Goal: Information Seeking & Learning: Learn about a topic

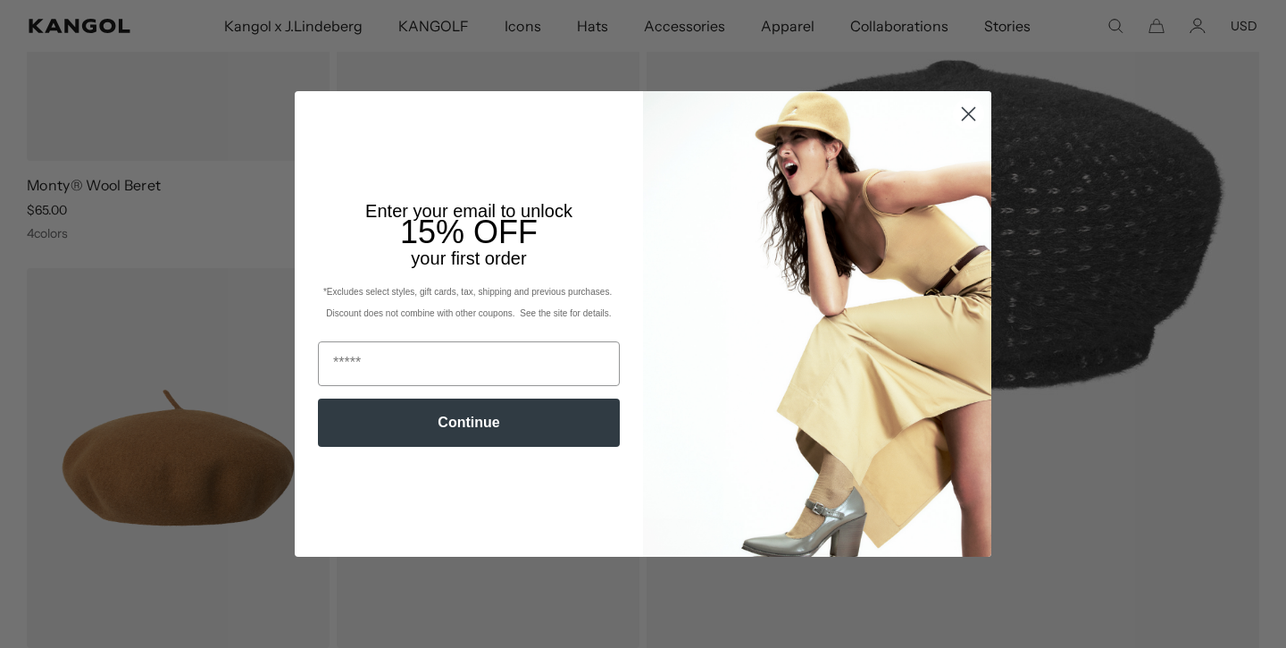
click at [970, 110] on circle "Close dialog" at bounding box center [968, 113] width 29 height 29
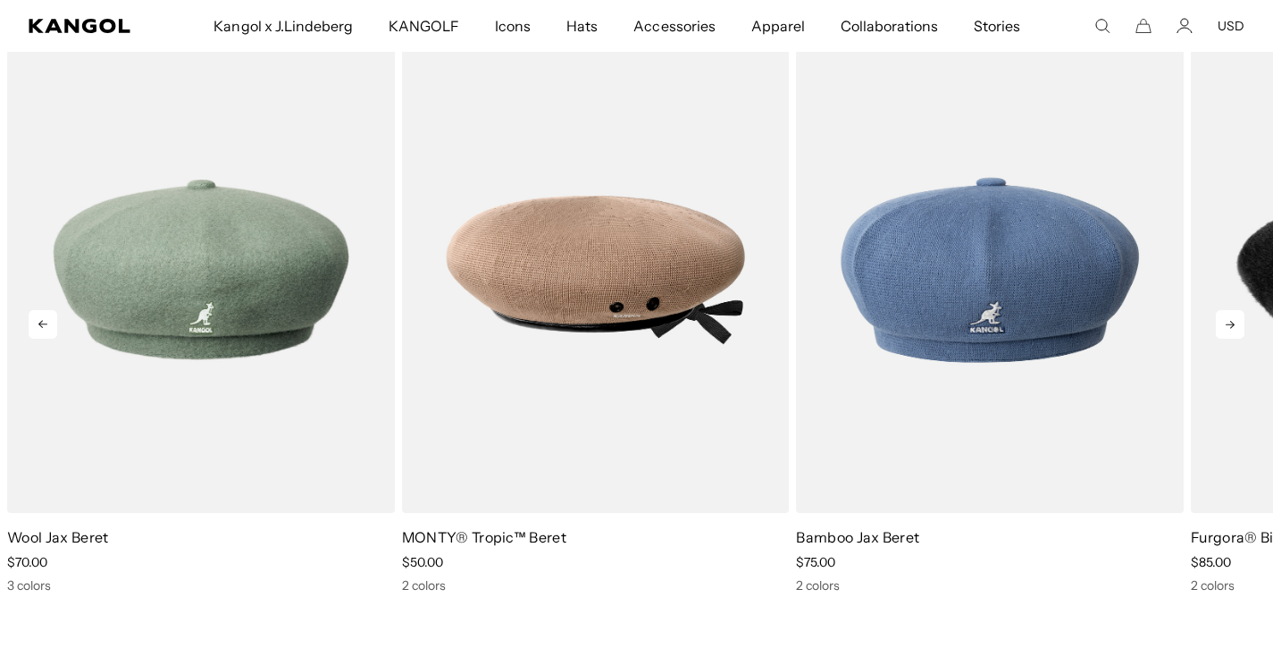
scroll to position [0, 368]
click at [1224, 327] on icon at bounding box center [1230, 324] width 29 height 29
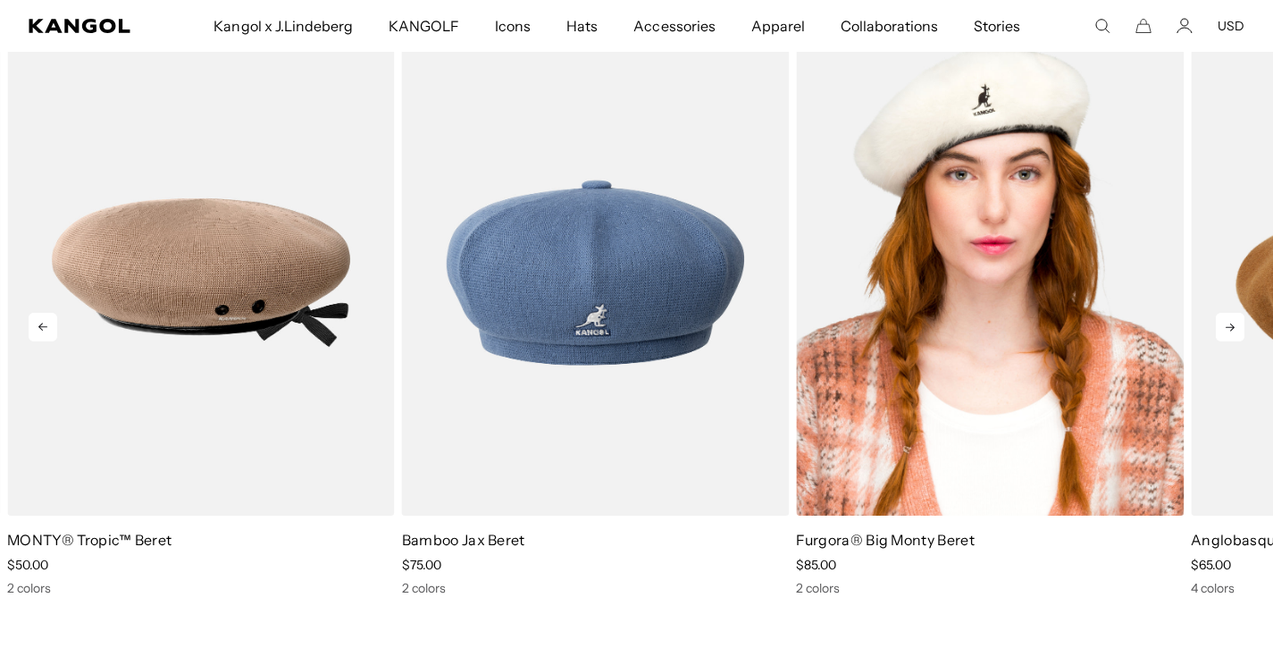
scroll to position [0, 0]
click at [933, 529] on div "Furgora® Big [PERSON_NAME] Beret Sale Price $85.00" at bounding box center [990, 312] width 388 height 566
click at [932, 542] on link "Furgora® Big Monty Beret" at bounding box center [885, 540] width 179 height 18
click at [993, 286] on img "4 of 10" at bounding box center [990, 272] width 388 height 486
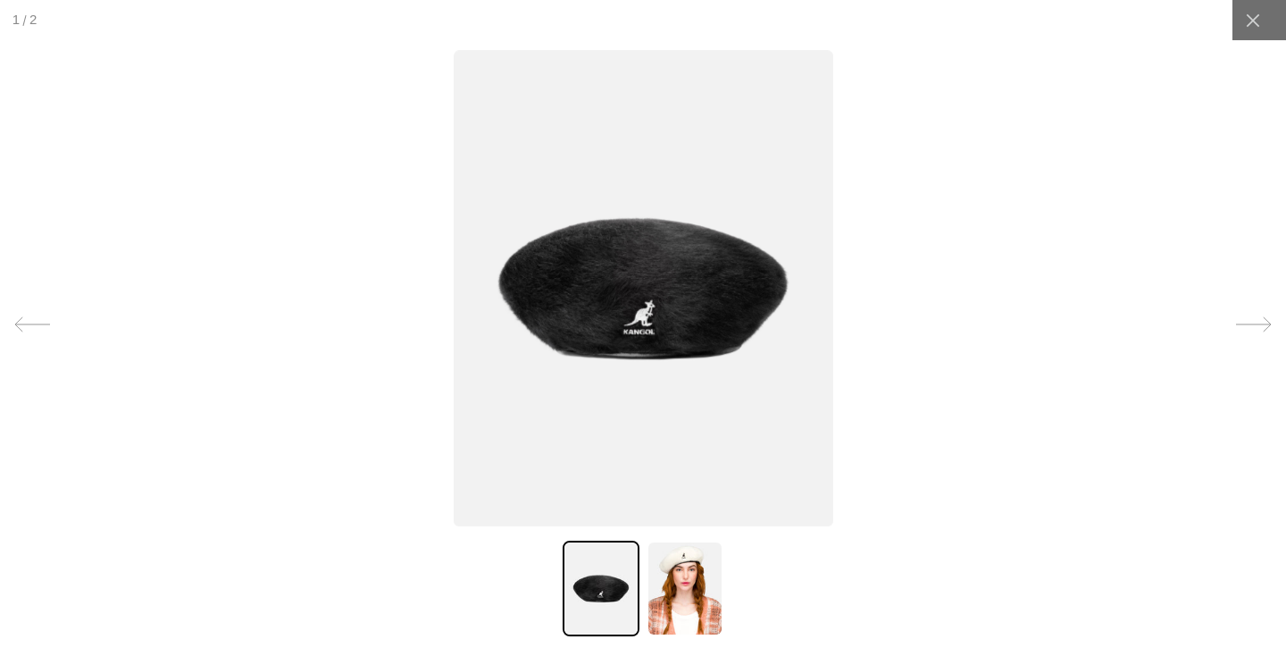
scroll to position [0, 368]
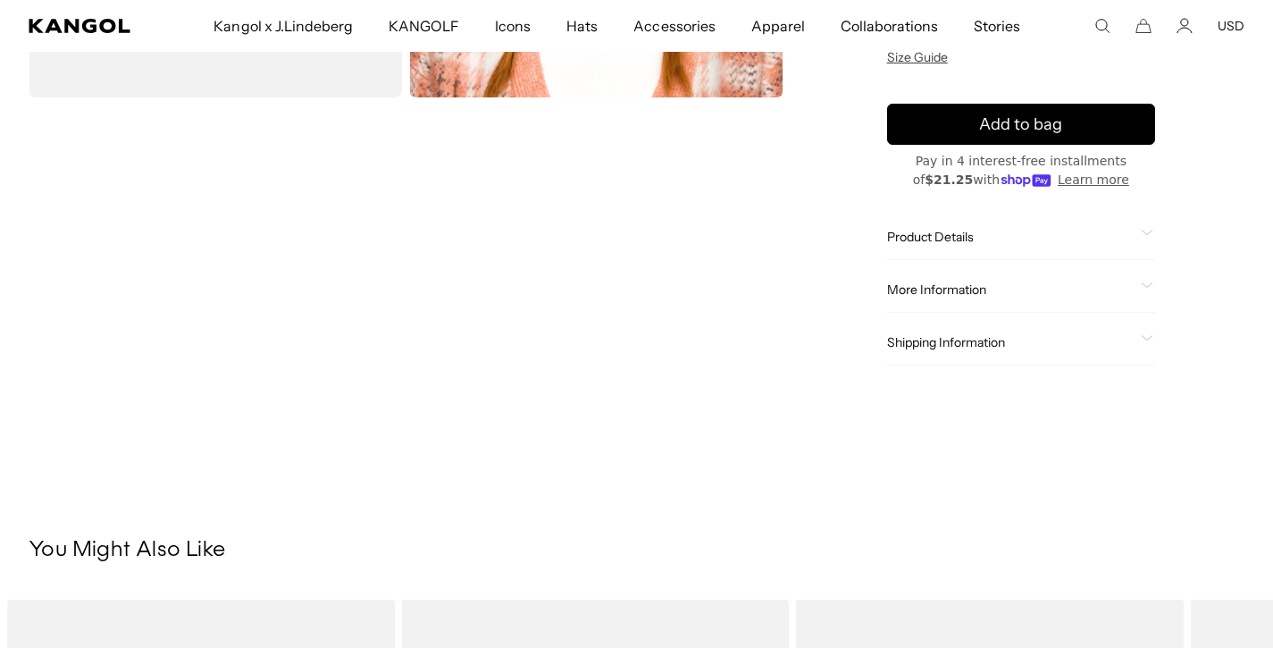
scroll to position [0, 368]
click at [987, 239] on span "Product Details" at bounding box center [1010, 237] width 247 height 16
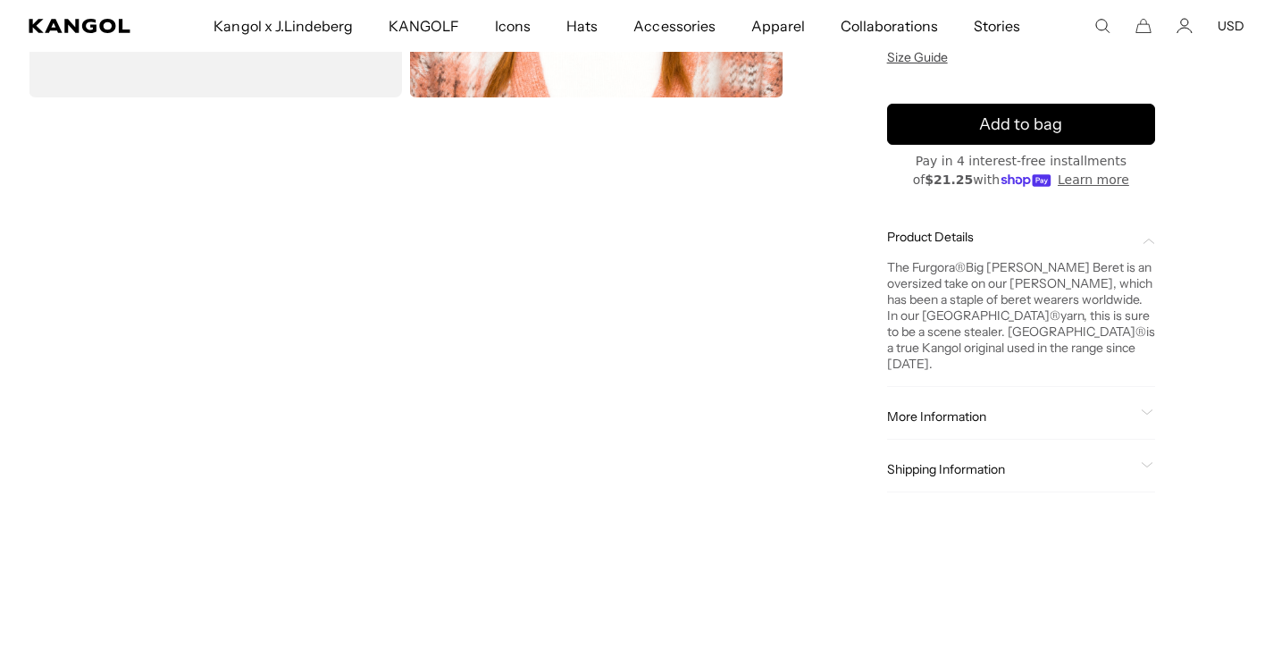
scroll to position [0, 0]
click at [942, 408] on span "More Information" at bounding box center [1010, 416] width 247 height 16
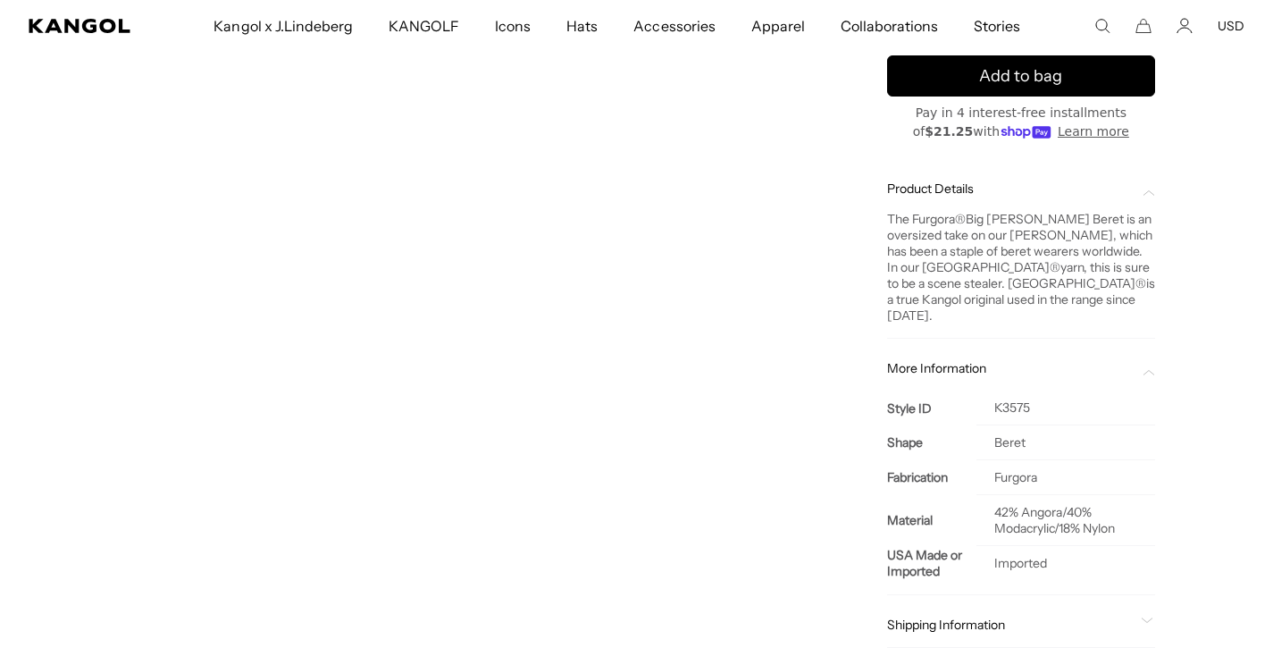
scroll to position [0, 368]
drag, startPoint x: 1003, startPoint y: 497, endPoint x: 1130, endPoint y: 509, distance: 127.5
click at [1130, 509] on td "42% Angora/40% Modacrylic/18% Nylon" at bounding box center [1065, 520] width 179 height 51
drag, startPoint x: 1130, startPoint y: 509, endPoint x: 1003, endPoint y: 490, distance: 128.2
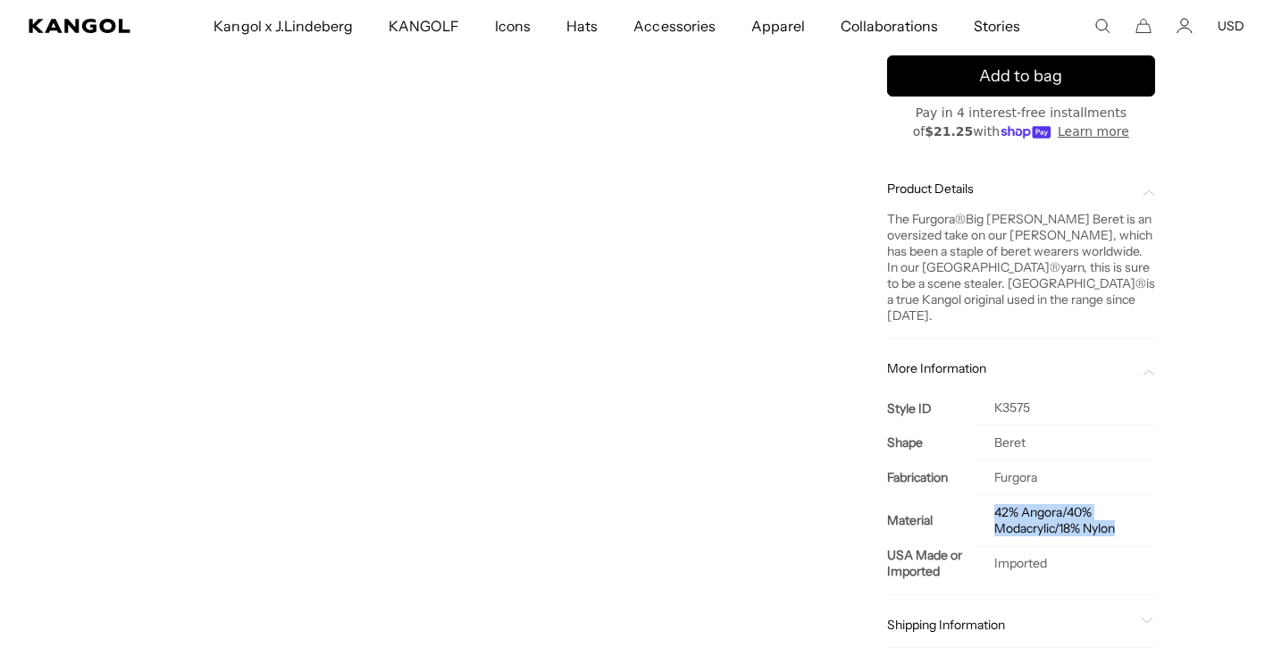
click at [1003, 495] on td "42% Angora/40% Modacrylic/18% Nylon" at bounding box center [1065, 520] width 179 height 51
click at [989, 496] on td "42% Angora/40% Modacrylic/18% Nylon" at bounding box center [1065, 520] width 179 height 51
drag, startPoint x: 1001, startPoint y: 497, endPoint x: 1130, endPoint y: 513, distance: 130.5
click at [1130, 513] on td "42% Angora/40% Modacrylic/18% Nylon" at bounding box center [1065, 520] width 179 height 51
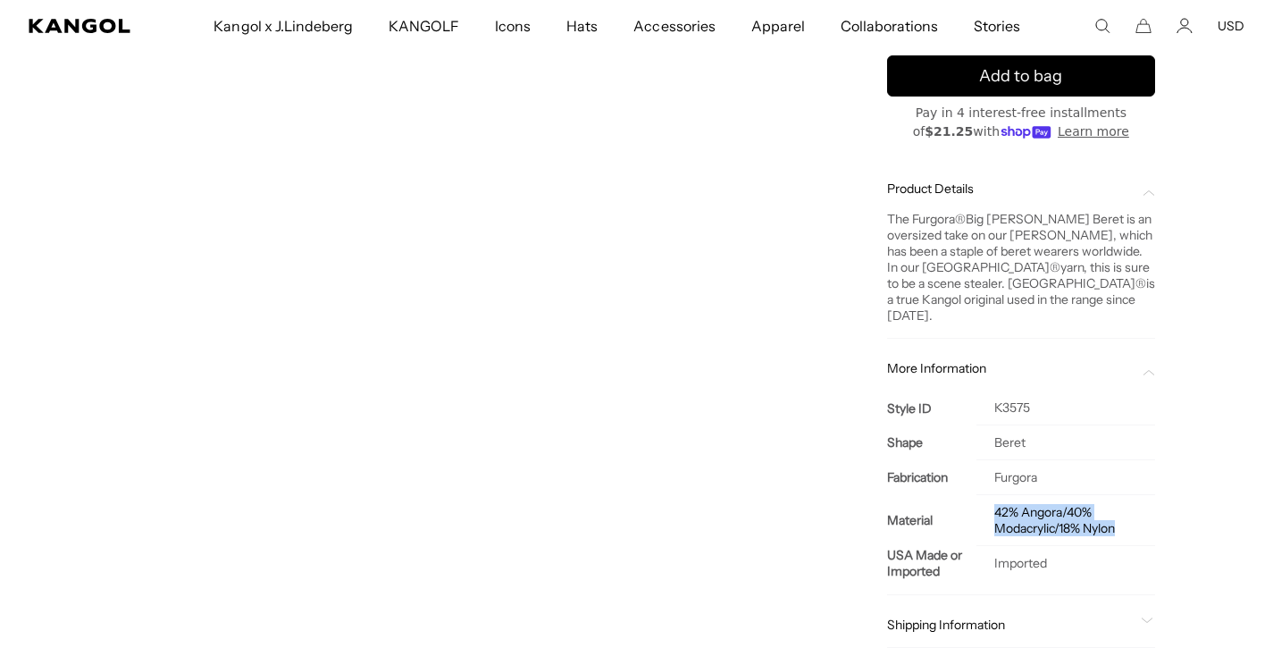
copy td "42% Angora/40% Modacrylic/18% Nylon"
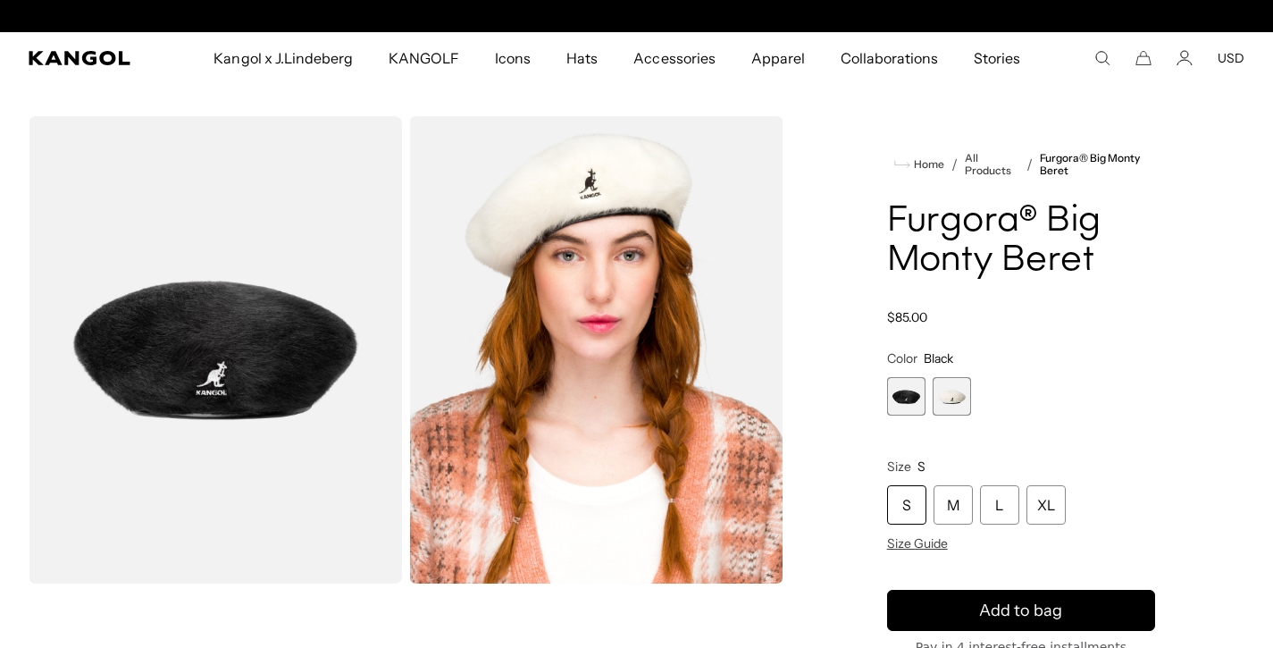
scroll to position [0, 0]
